Goal: Transaction & Acquisition: Purchase product/service

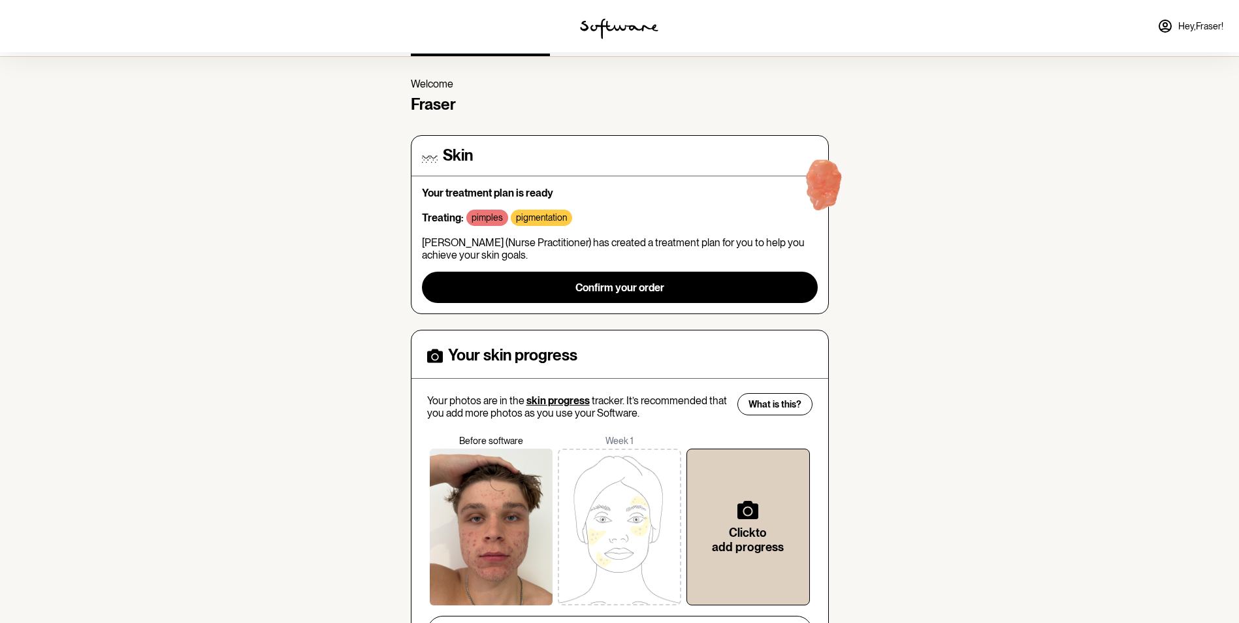
scroll to position [65, 0]
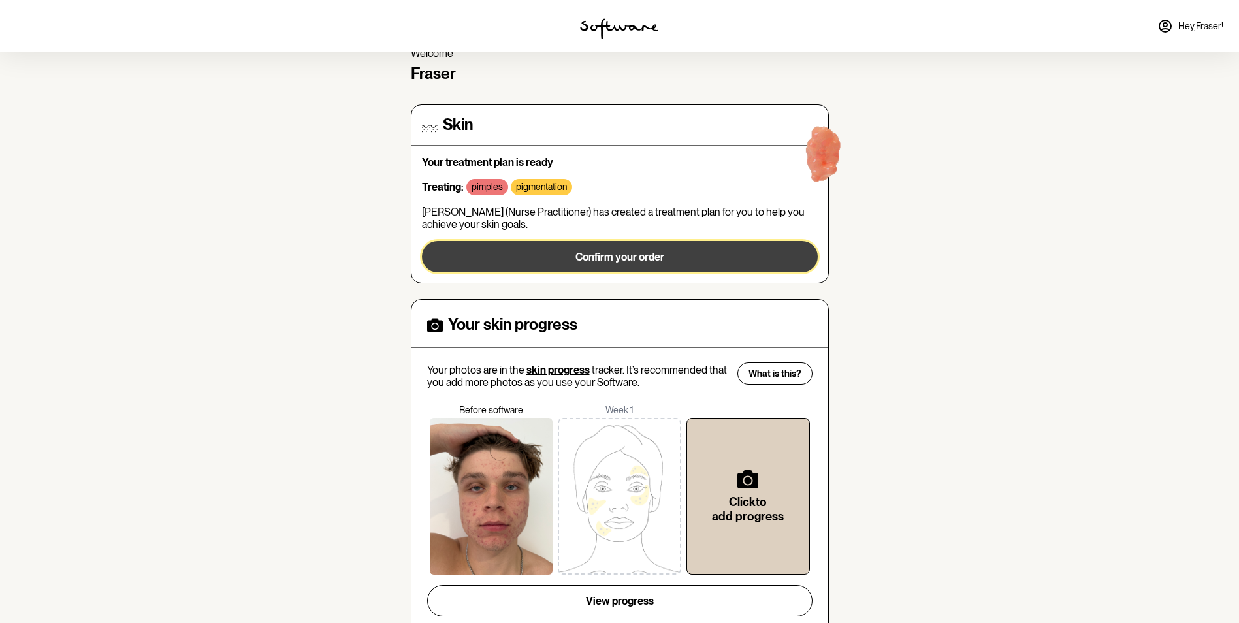
click at [613, 254] on span "Confirm your order" at bounding box center [619, 257] width 89 height 12
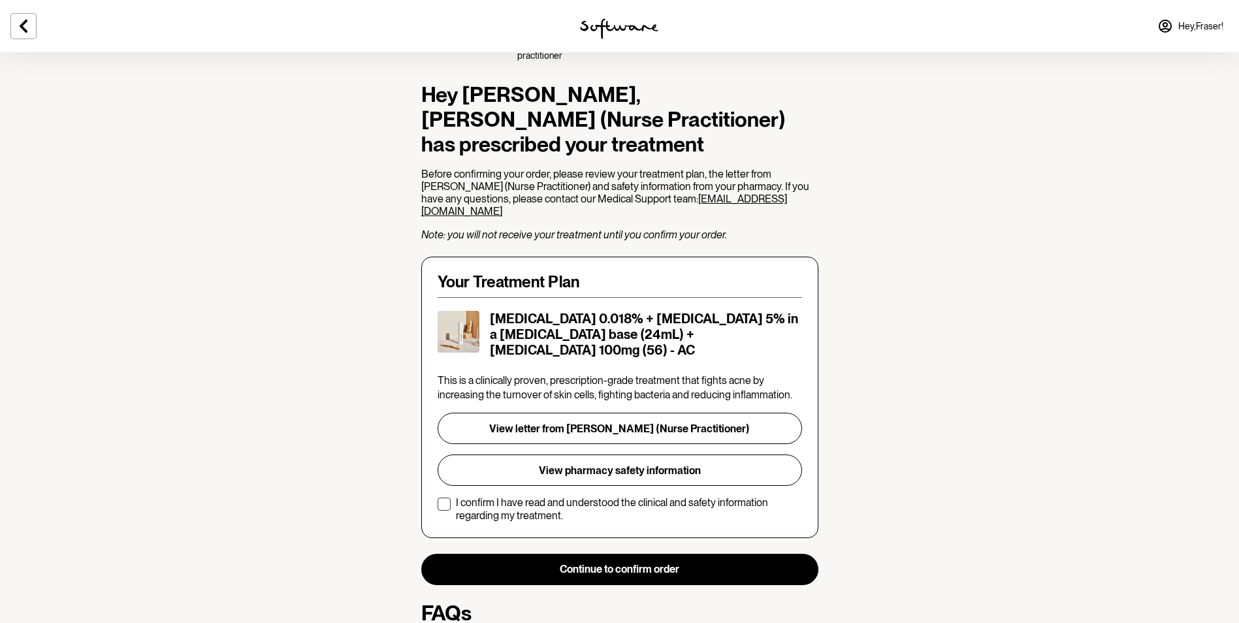
scroll to position [131, 0]
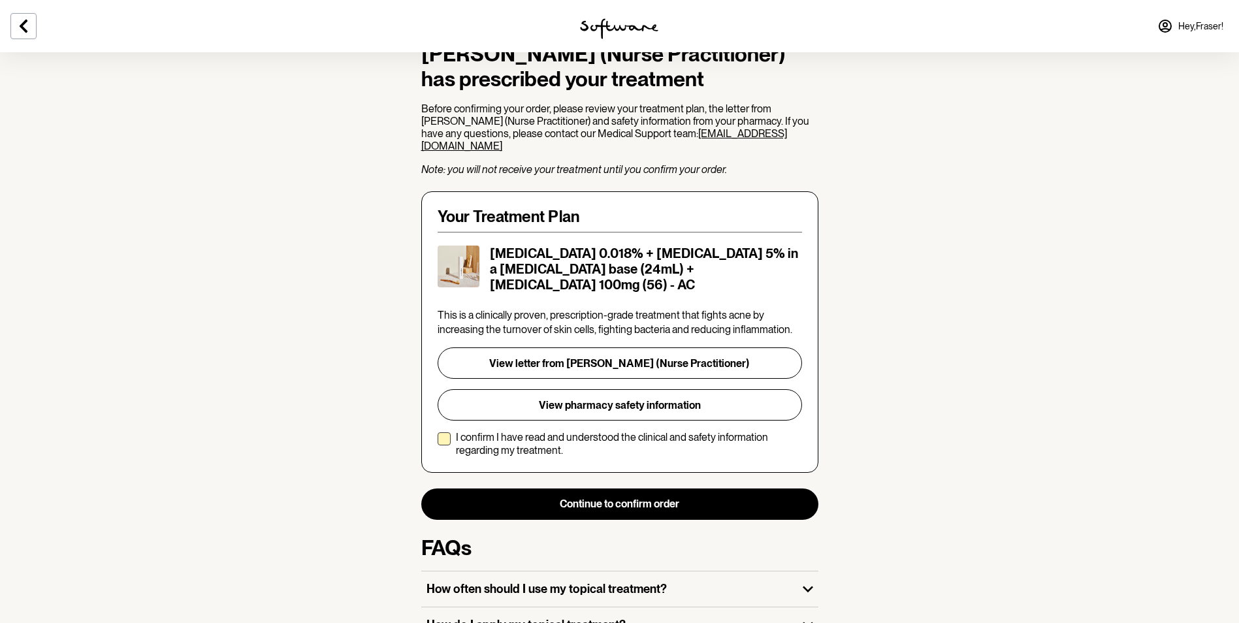
click at [438, 432] on span at bounding box center [443, 438] width 13 height 13
click at [437, 443] on input "I confirm I have read and understood the clinical and safety information regard…" at bounding box center [437, 443] width 1 height 1
checkbox input "true"
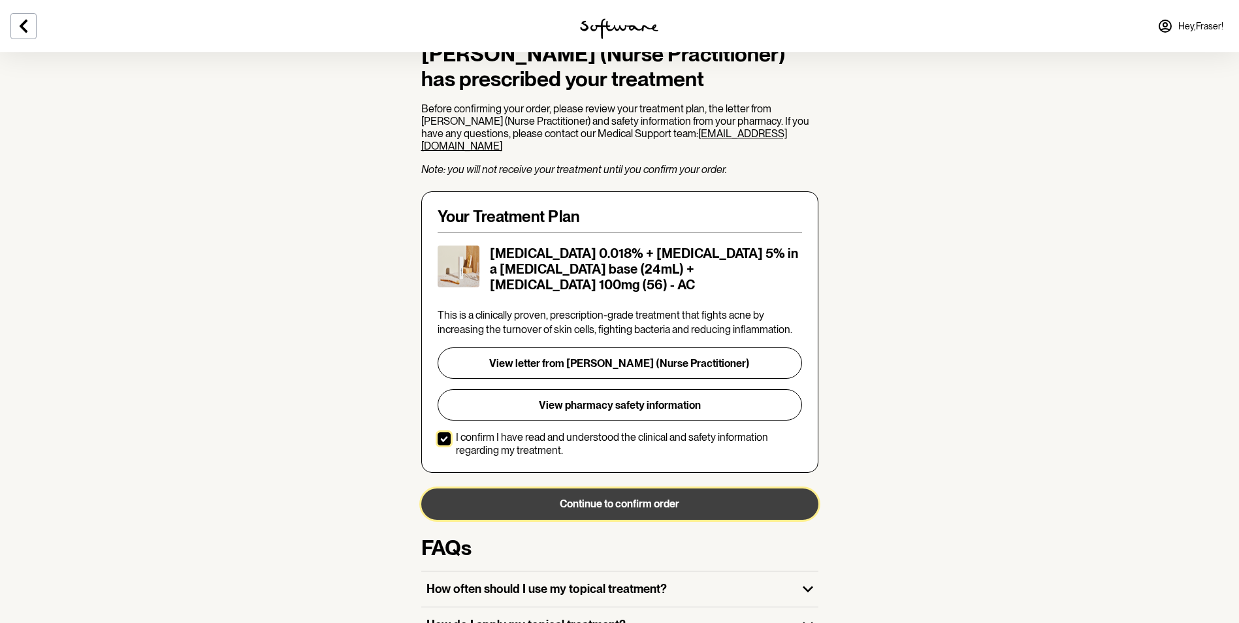
click at [674, 488] on button "Continue to confirm order" at bounding box center [619, 503] width 397 height 31
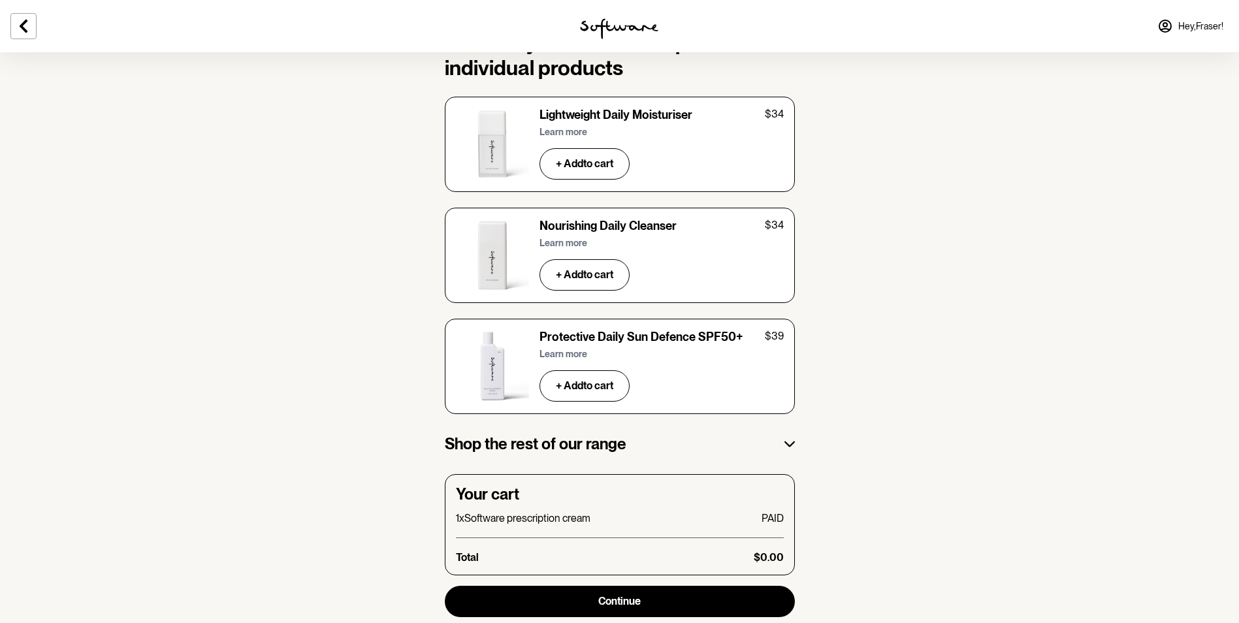
scroll to position [1954, 0]
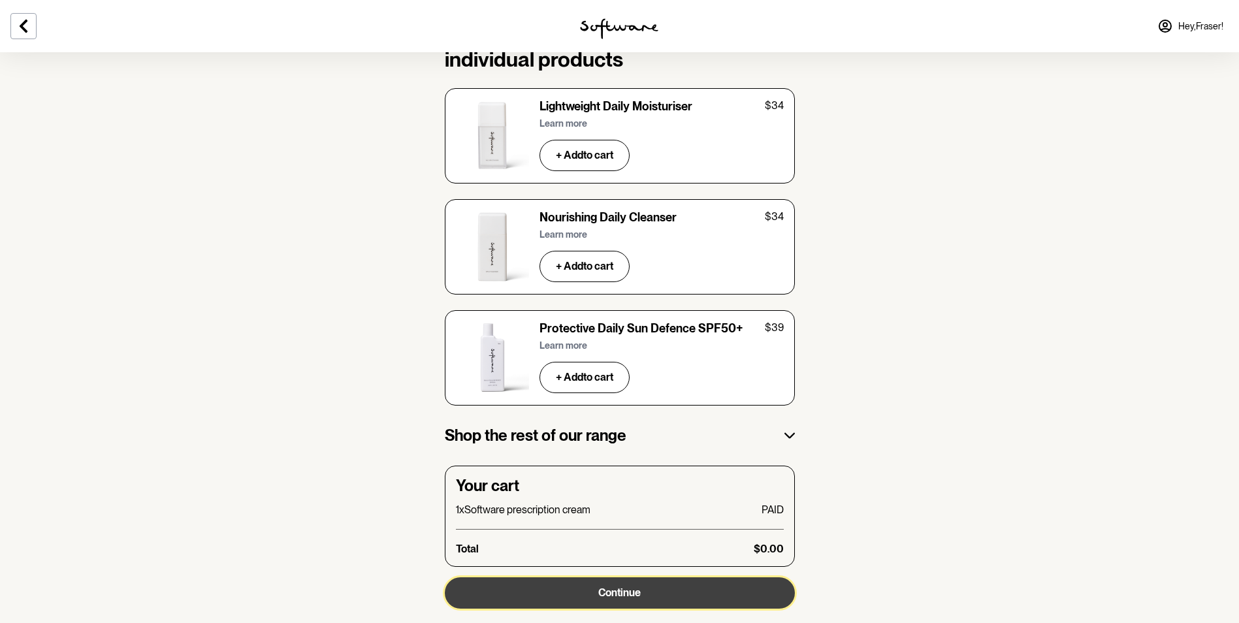
click at [610, 586] on span "Continue" at bounding box center [619, 592] width 42 height 12
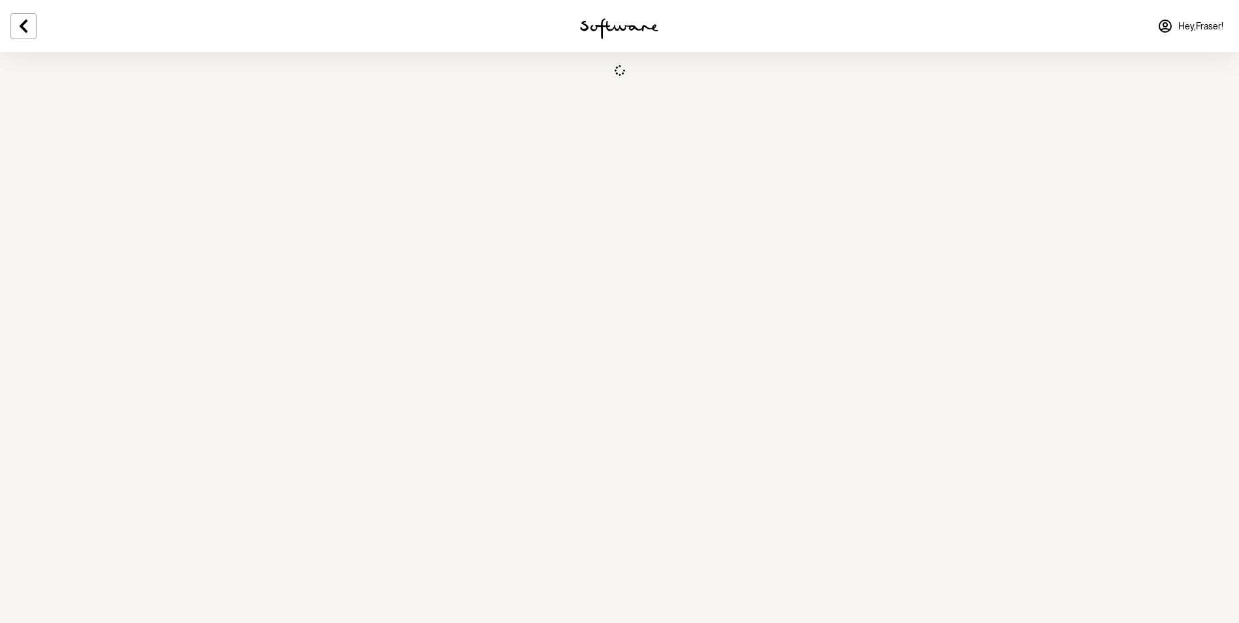
select select "QLD"
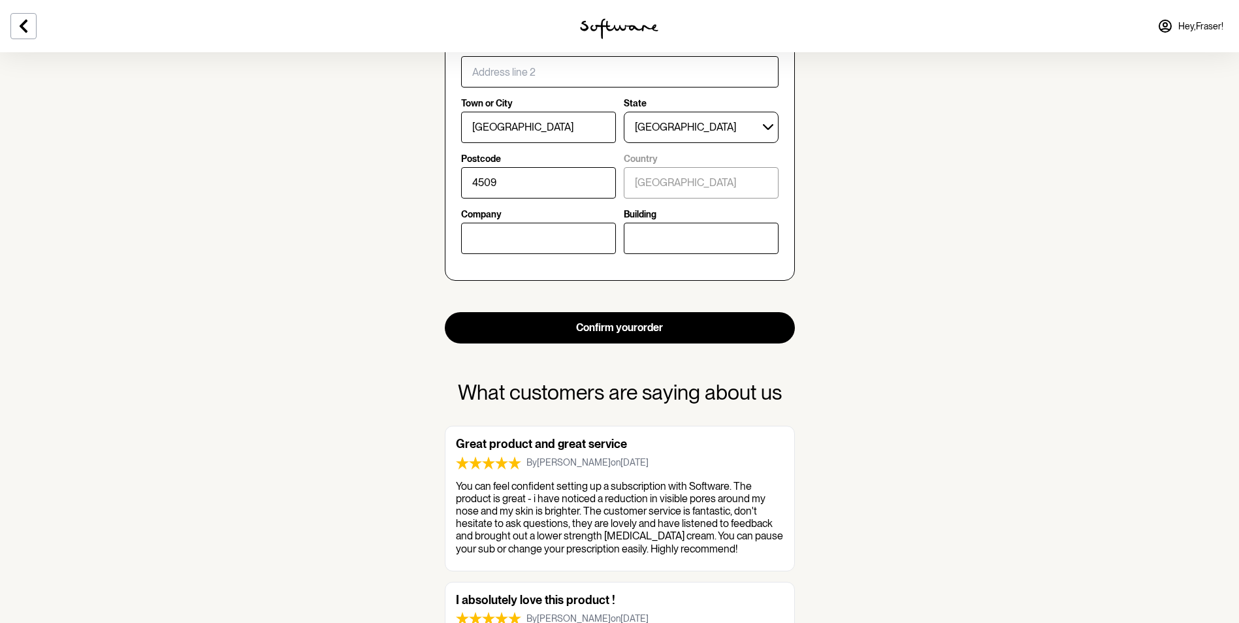
scroll to position [653, 0]
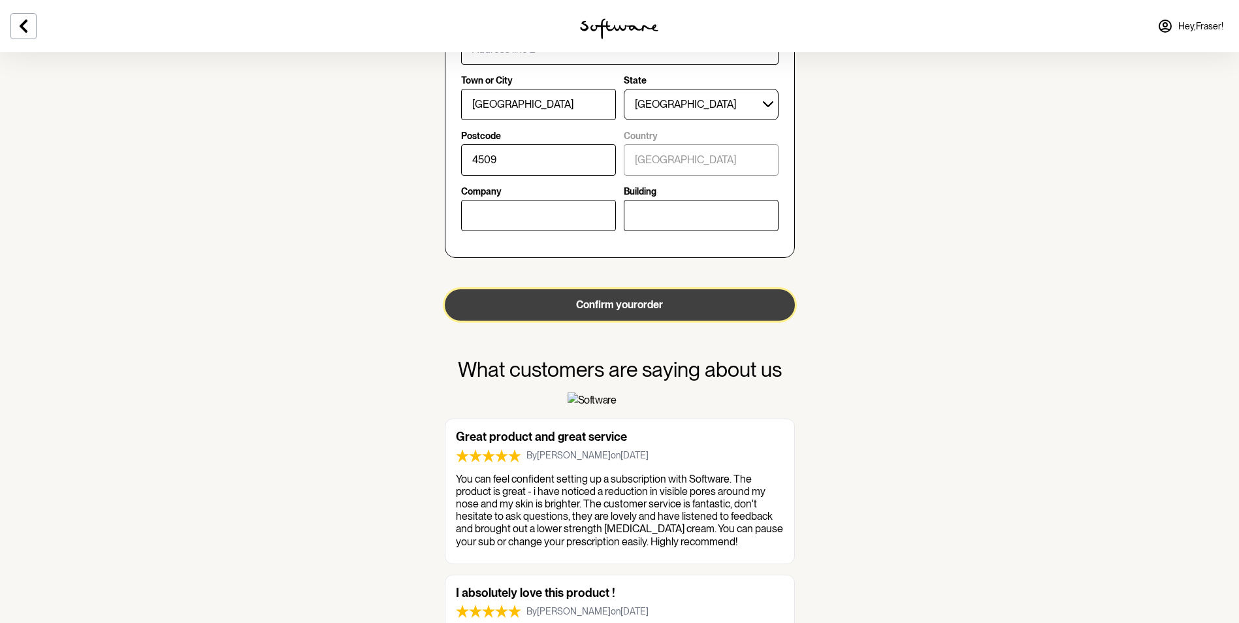
click at [626, 301] on button "Confirm your order" at bounding box center [620, 304] width 350 height 31
